Goal: Unclear

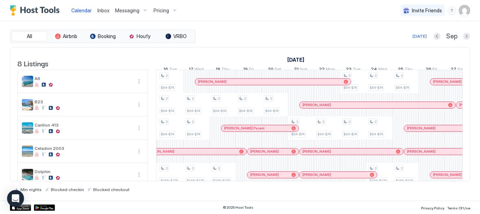
scroll to position [0, 619]
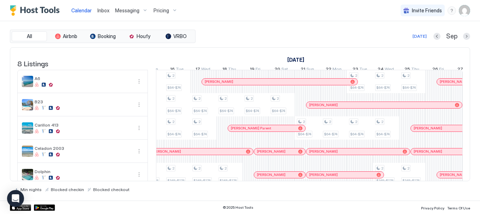
click at [417, 36] on div "[DATE]" at bounding box center [420, 36] width 14 height 6
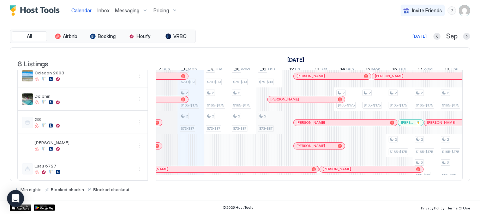
scroll to position [86, 0]
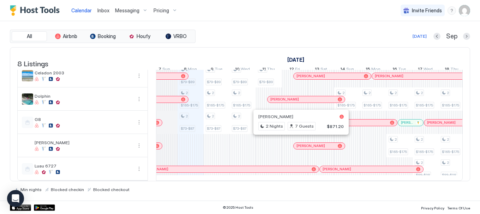
click at [308, 143] on div at bounding box center [308, 146] width 6 height 6
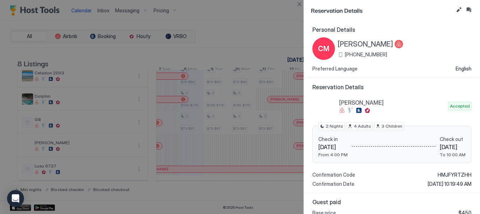
click at [376, 44] on span "[PERSON_NAME]" at bounding box center [365, 44] width 55 height 9
click at [297, 4] on button "Close" at bounding box center [299, 4] width 8 height 8
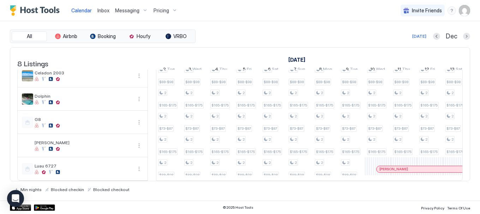
scroll to position [0, 787]
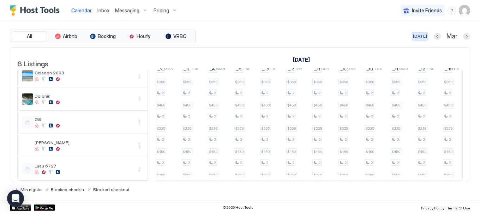
click at [419, 38] on div "[DATE]" at bounding box center [420, 36] width 14 height 6
